Goal: Browse casually: Explore the website without a specific task or goal

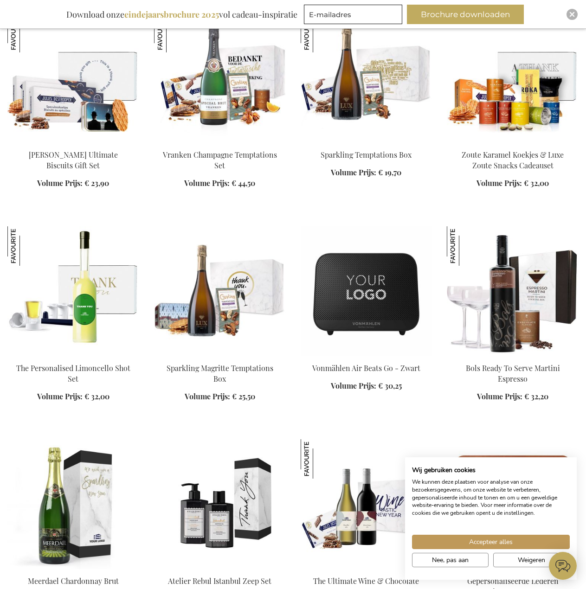
scroll to position [650, 0]
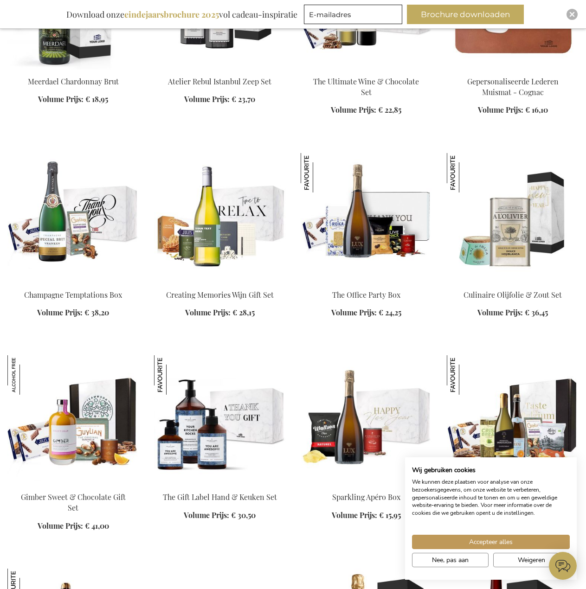
scroll to position [1345, 0]
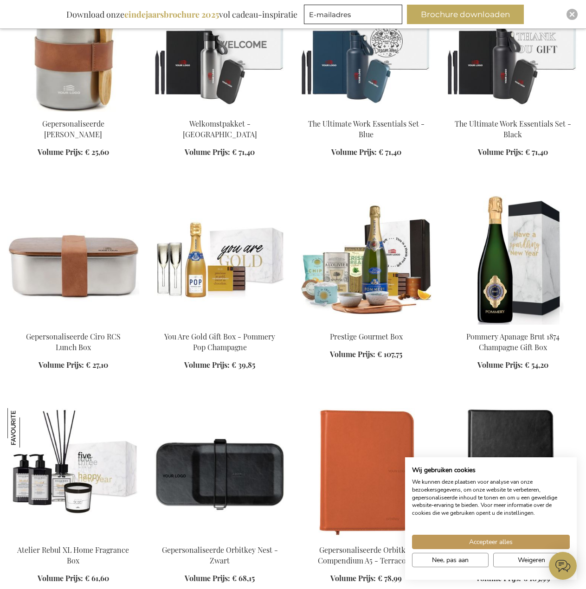
scroll to position [3433, 0]
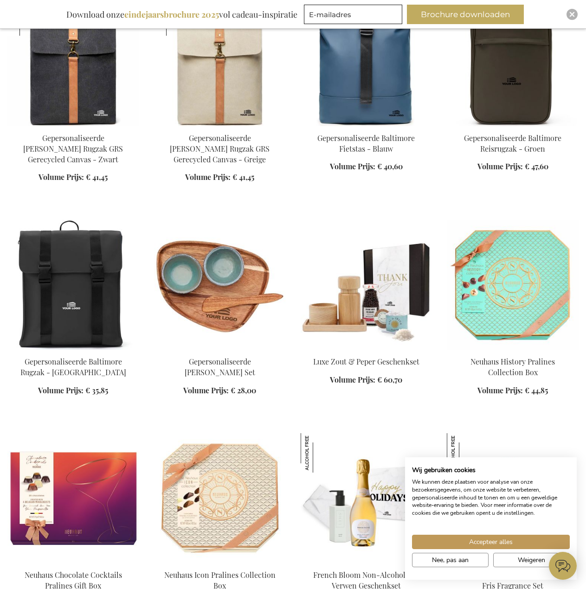
scroll to position [4315, 0]
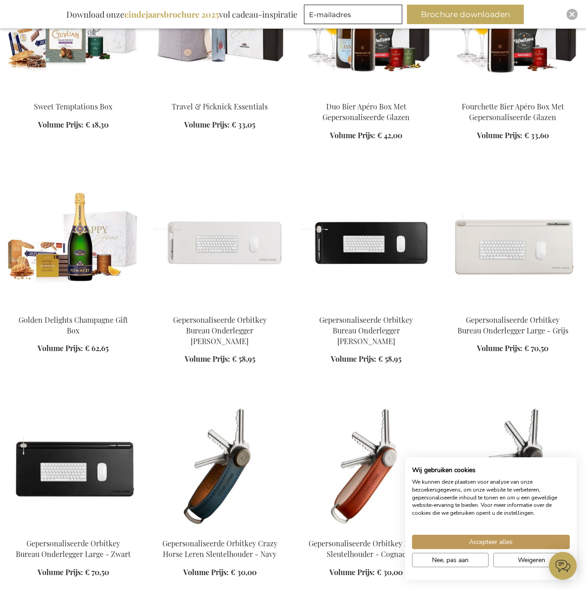
scroll to position [5196, 0]
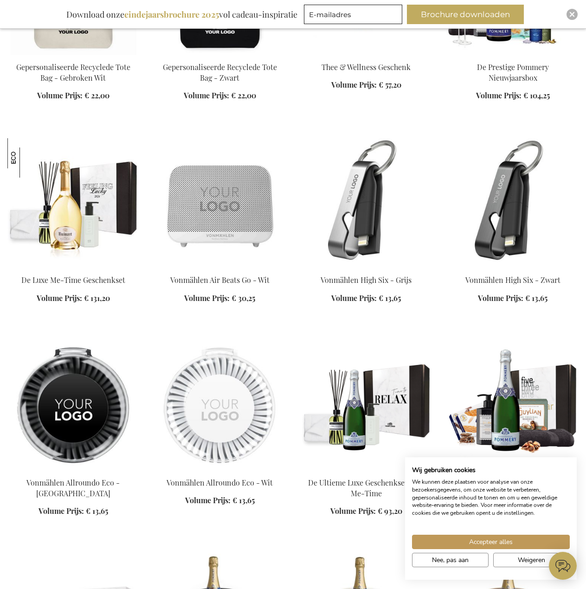
scroll to position [6541, 0]
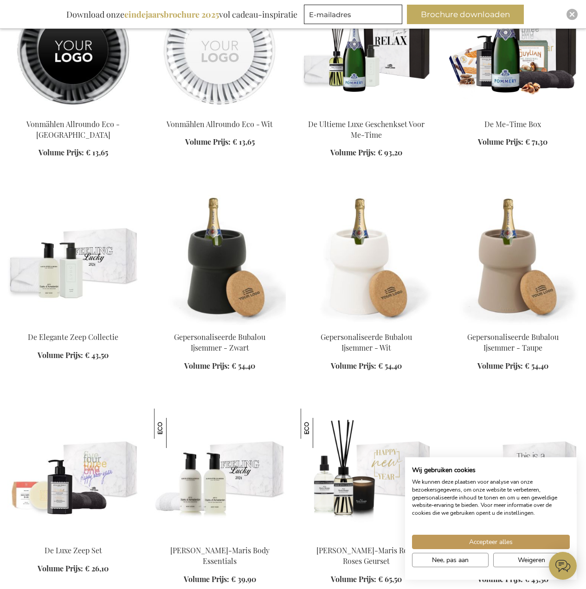
scroll to position [7052, 0]
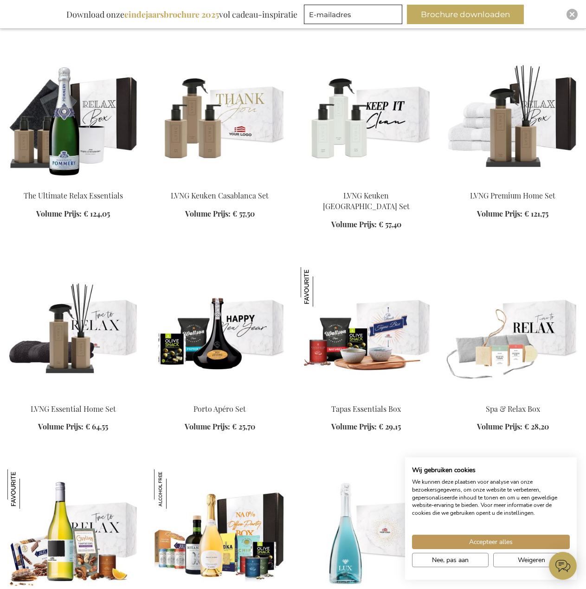
scroll to position [7748, 0]
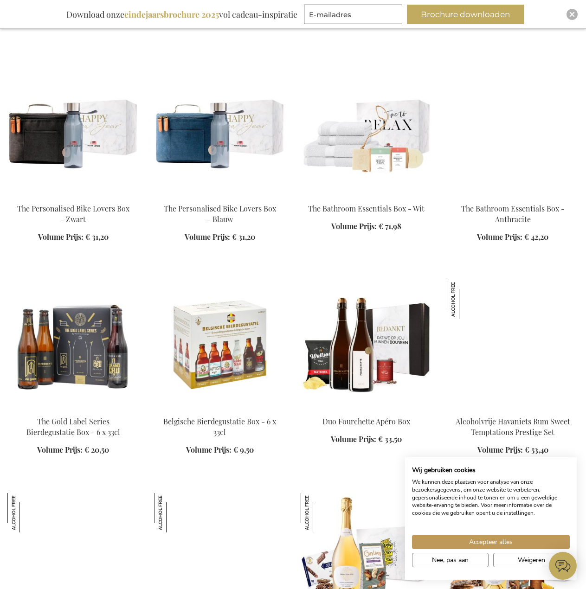
scroll to position [8583, 0]
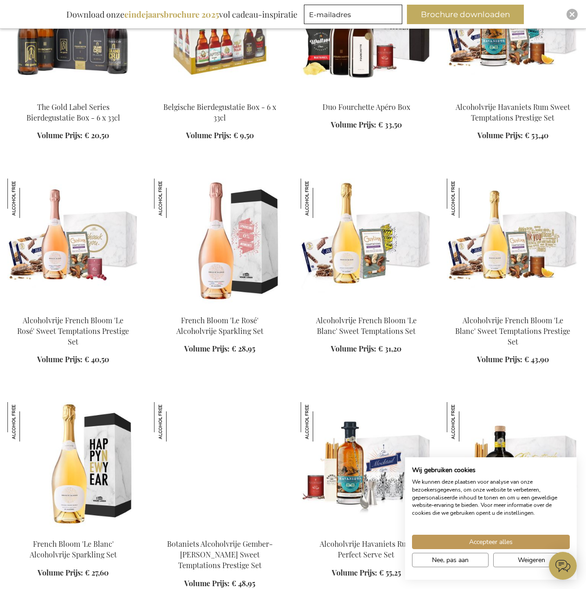
scroll to position [8815, 0]
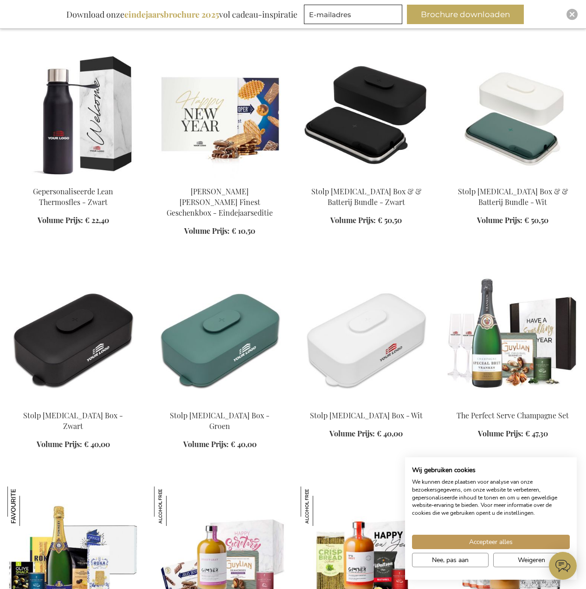
scroll to position [9696, 0]
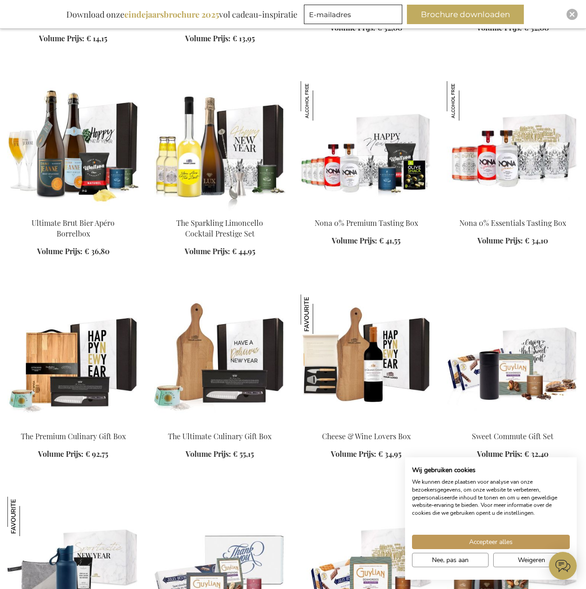
scroll to position [10810, 0]
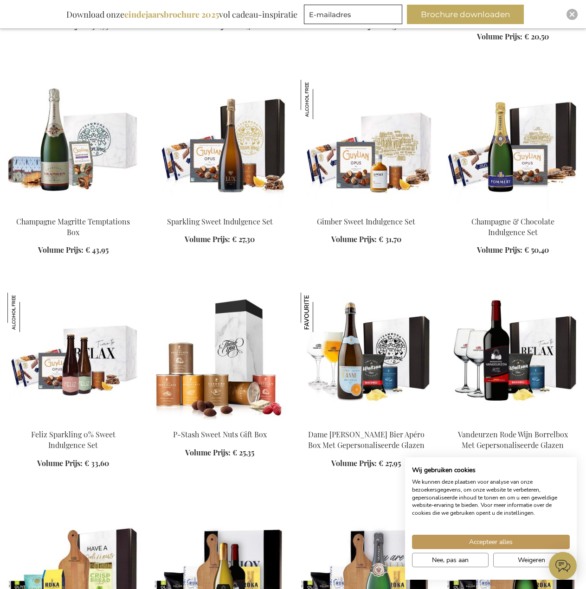
scroll to position [11459, 0]
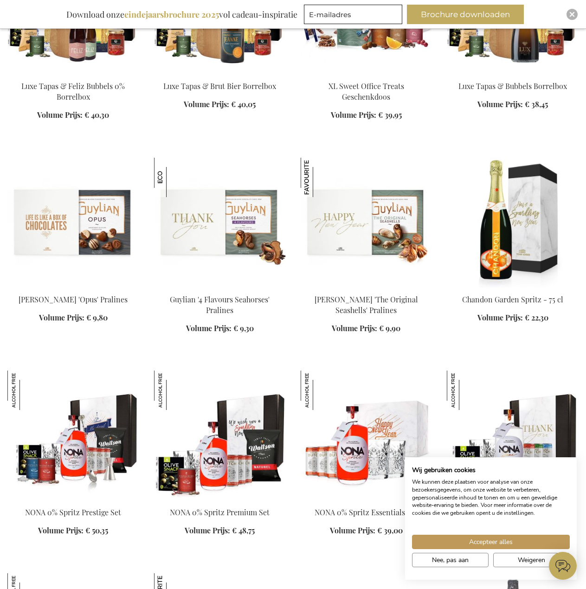
scroll to position [12341, 0]
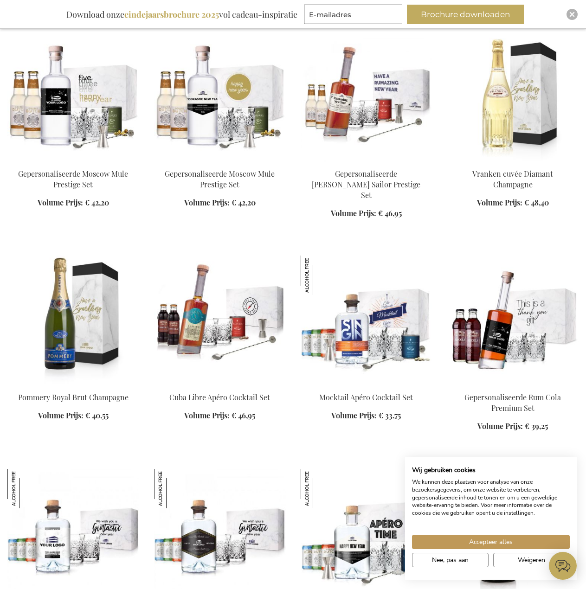
scroll to position [14892, 0]
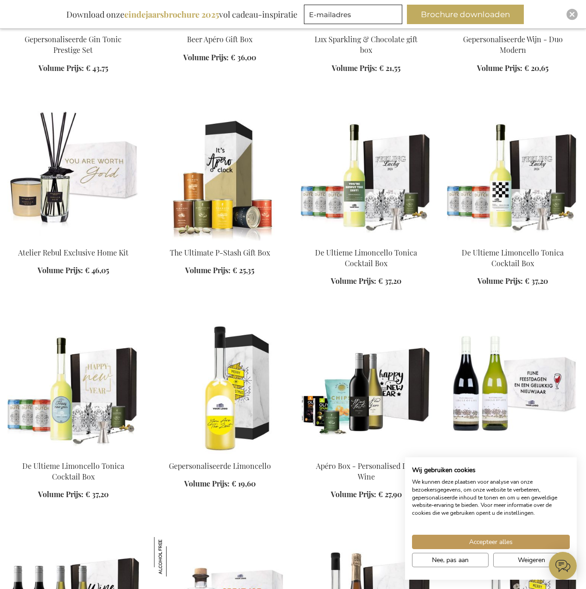
scroll to position [15913, 0]
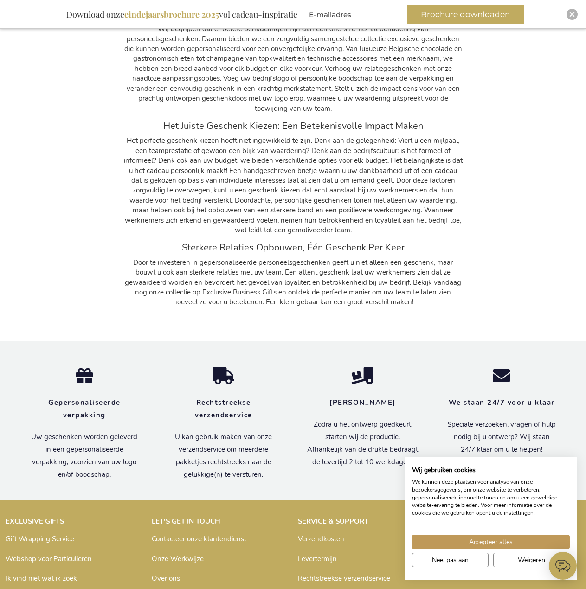
scroll to position [17012, 0]
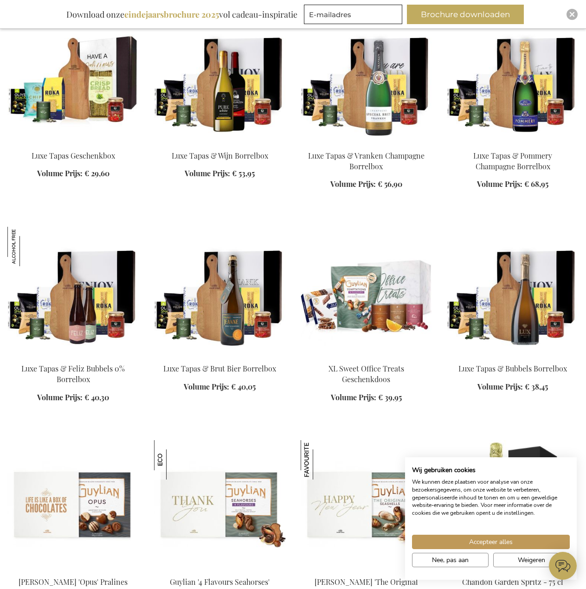
scroll to position [11955, 0]
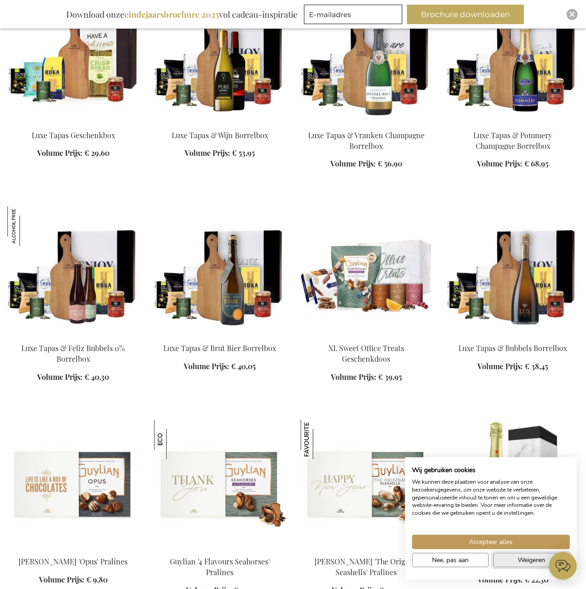
click at [515, 562] on button "Weigeren" at bounding box center [531, 560] width 77 height 14
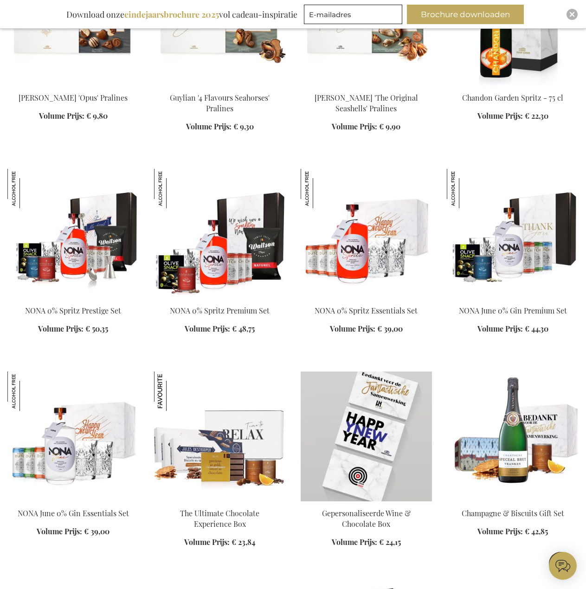
scroll to position [12744, 0]
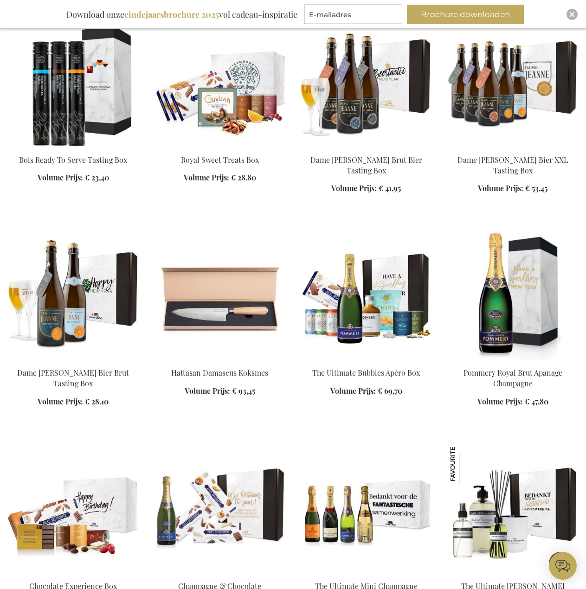
scroll to position [14136, 0]
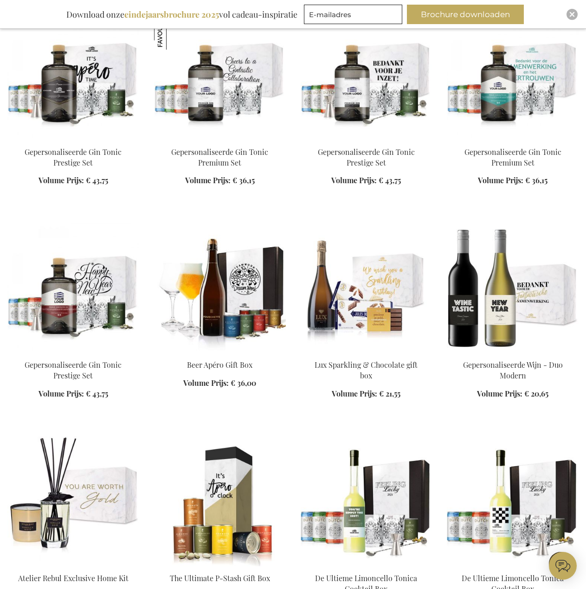
scroll to position [15852, 0]
